Goal: Task Accomplishment & Management: Manage account settings

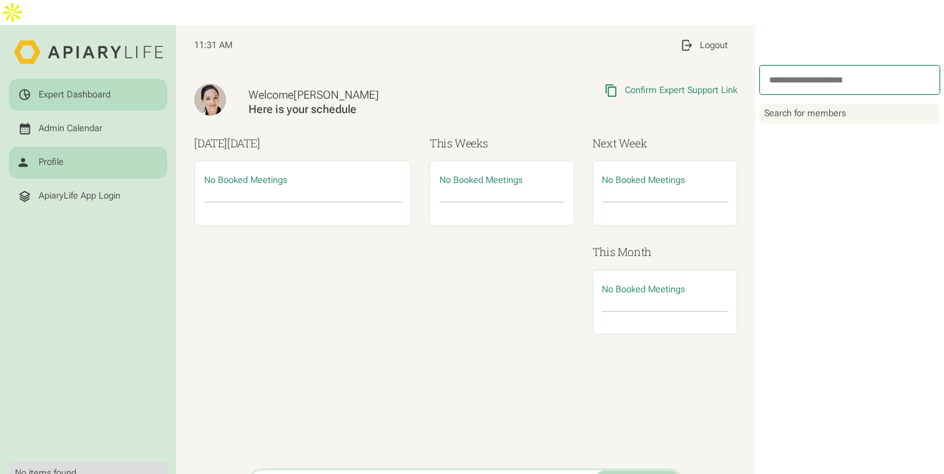
click at [99, 149] on link "Profile" at bounding box center [88, 163] width 159 height 32
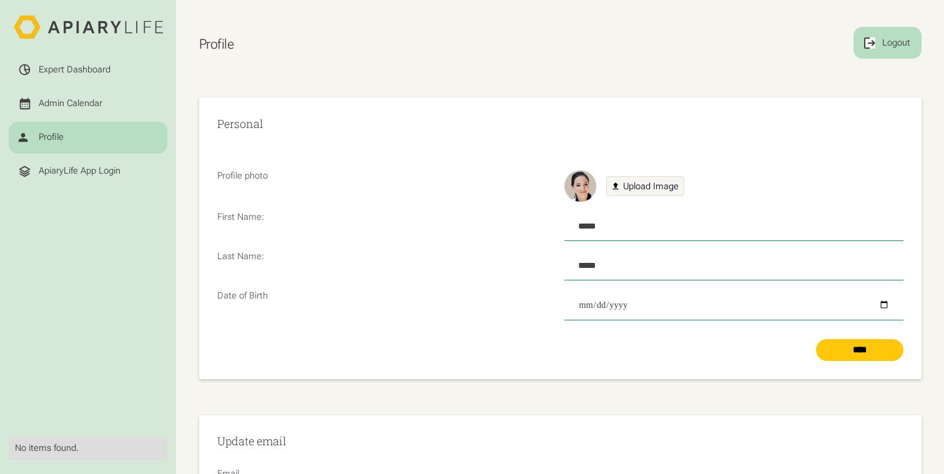
click at [890, 45] on div "Logout" at bounding box center [896, 43] width 32 height 14
